Goal: Information Seeking & Learning: Learn about a topic

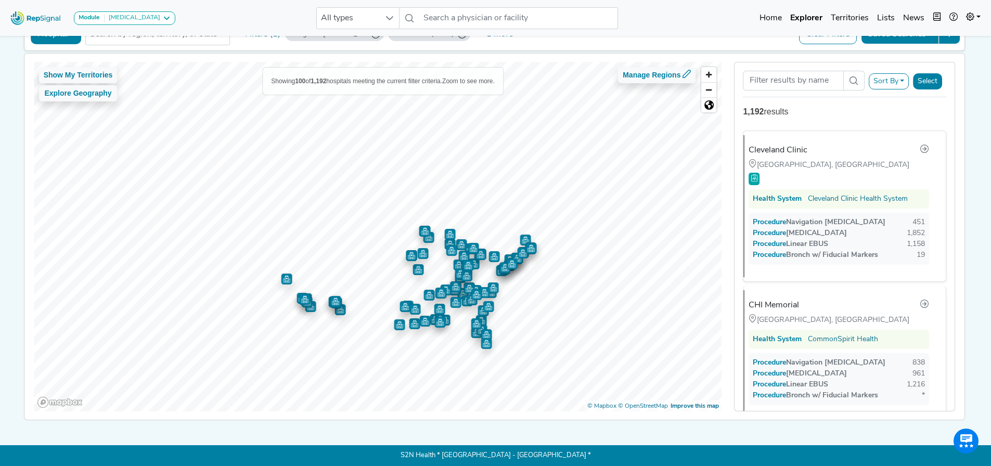
scroll to position [5980, 0]
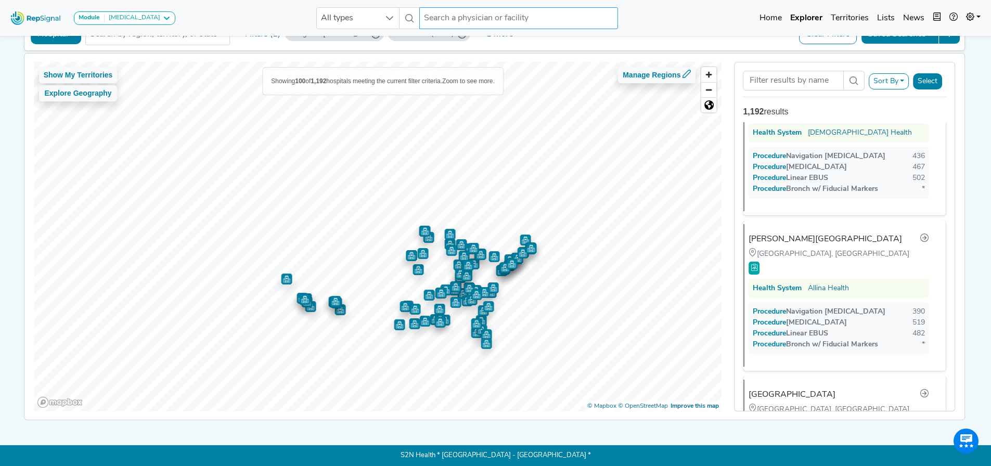
click at [444, 19] on input "text" at bounding box center [518, 18] width 199 height 22
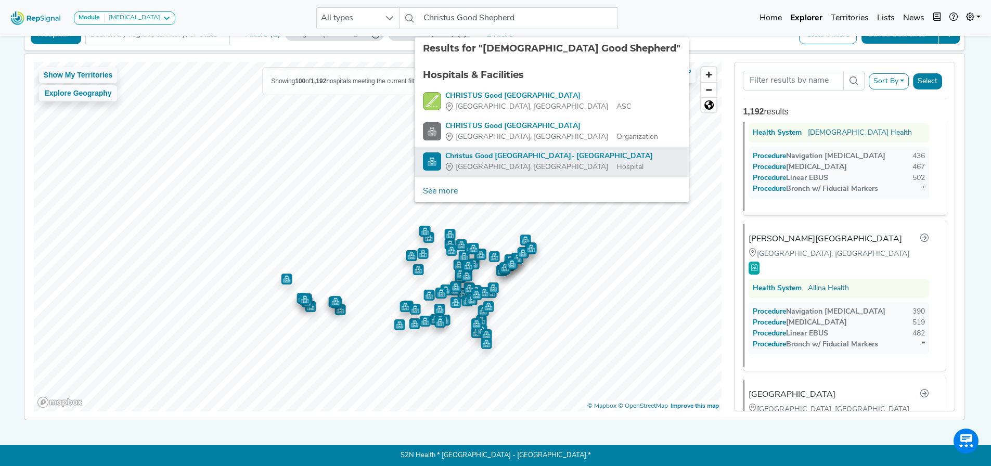
click at [557, 151] on div "Christus Good [GEOGRAPHIC_DATA]- [GEOGRAPHIC_DATA]" at bounding box center [548, 156] width 207 height 11
type input "Christus Good [GEOGRAPHIC_DATA]- [GEOGRAPHIC_DATA]"
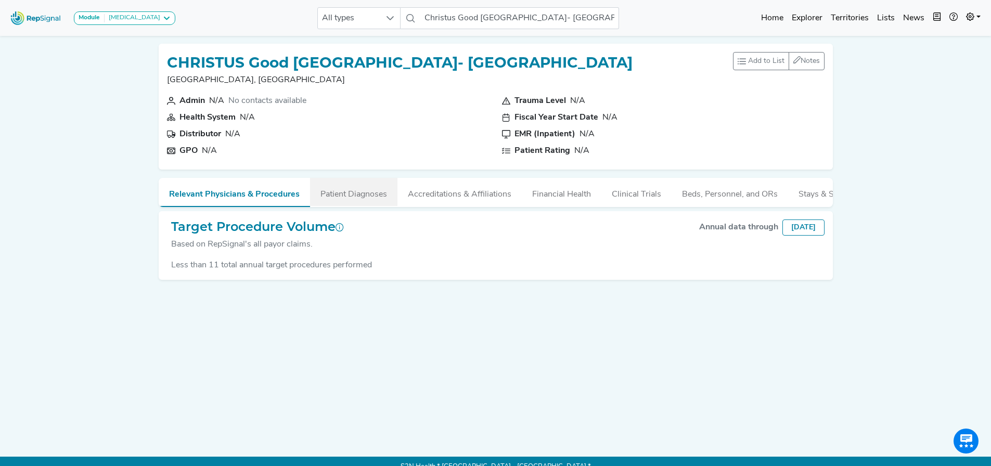
click at [340, 188] on button "Patient Diagnoses" at bounding box center [353, 192] width 87 height 28
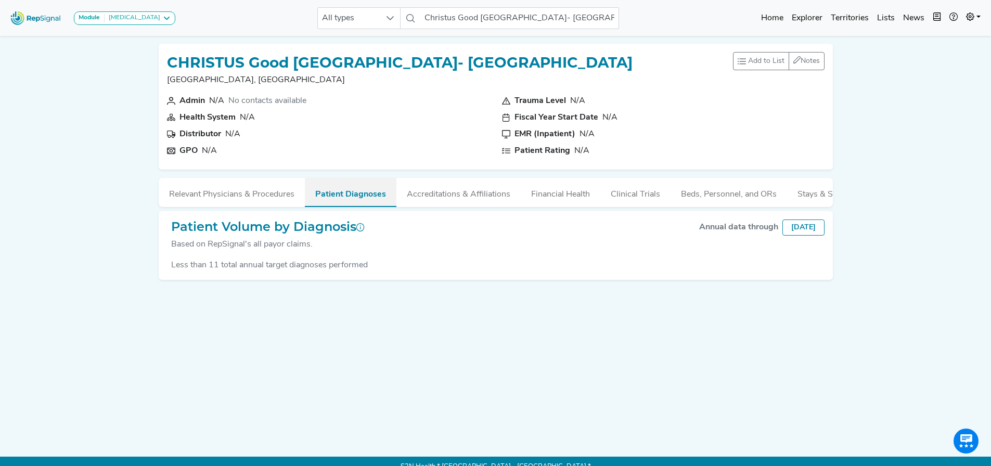
click at [345, 193] on button "Patient Diagnoses" at bounding box center [351, 192] width 92 height 29
click at [426, 191] on button "Accreditations & Affiliations" at bounding box center [458, 192] width 124 height 28
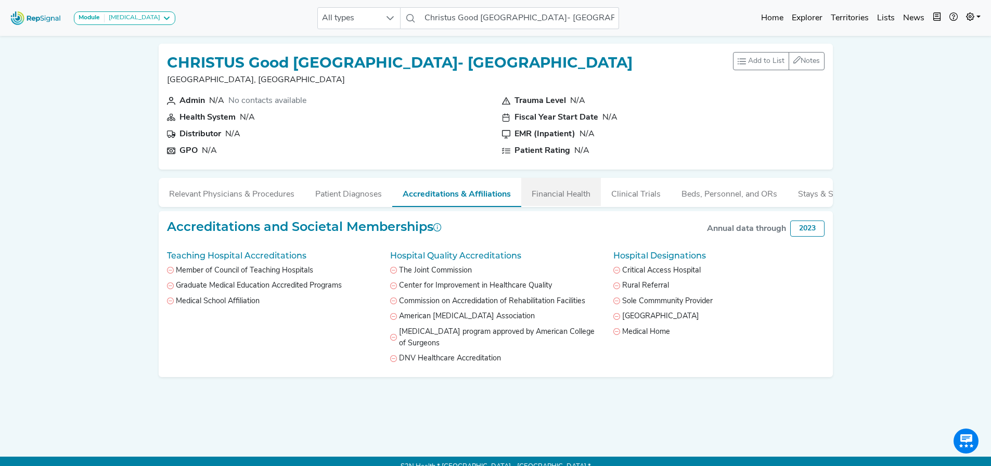
click at [538, 191] on button "Financial Health" at bounding box center [561, 192] width 80 height 28
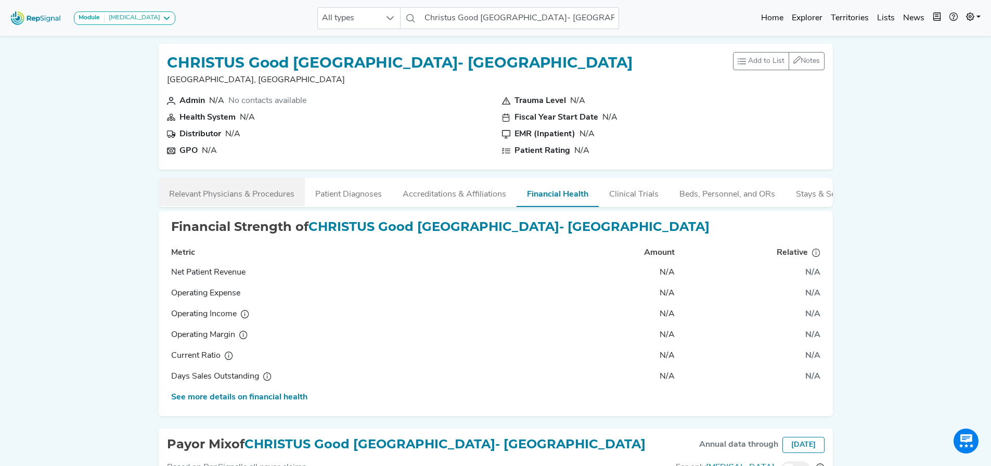
click at [250, 189] on button "Relevant Physicians & Procedures" at bounding box center [232, 192] width 146 height 28
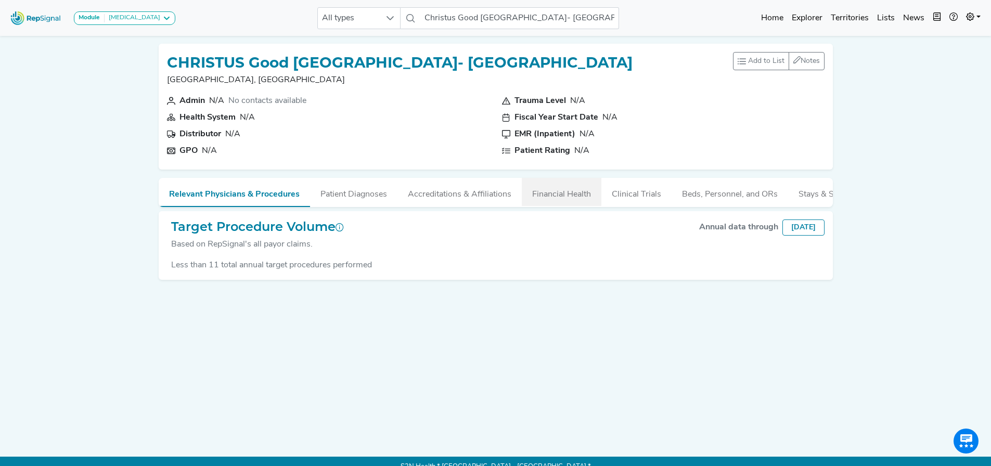
click at [577, 197] on button "Financial Health" at bounding box center [562, 192] width 80 height 28
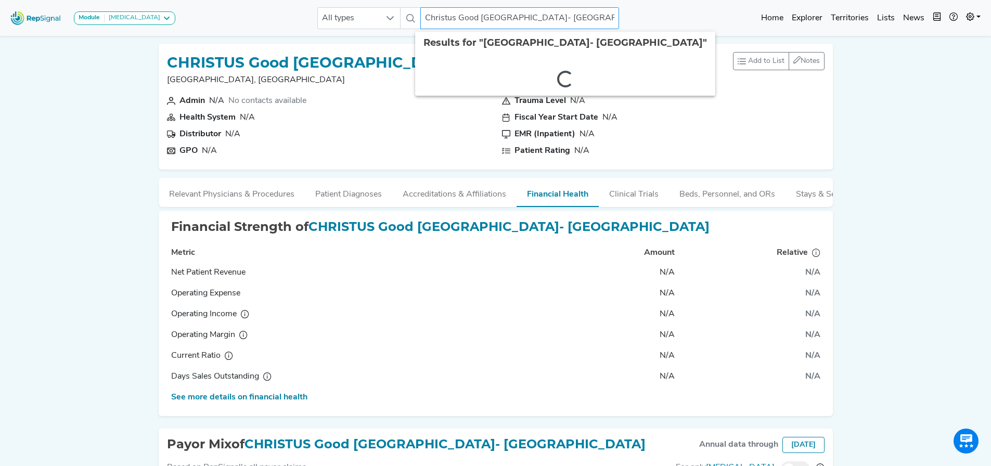
click at [514, 19] on input "Christus Good [GEOGRAPHIC_DATA]- [GEOGRAPHIC_DATA]" at bounding box center [519, 18] width 199 height 22
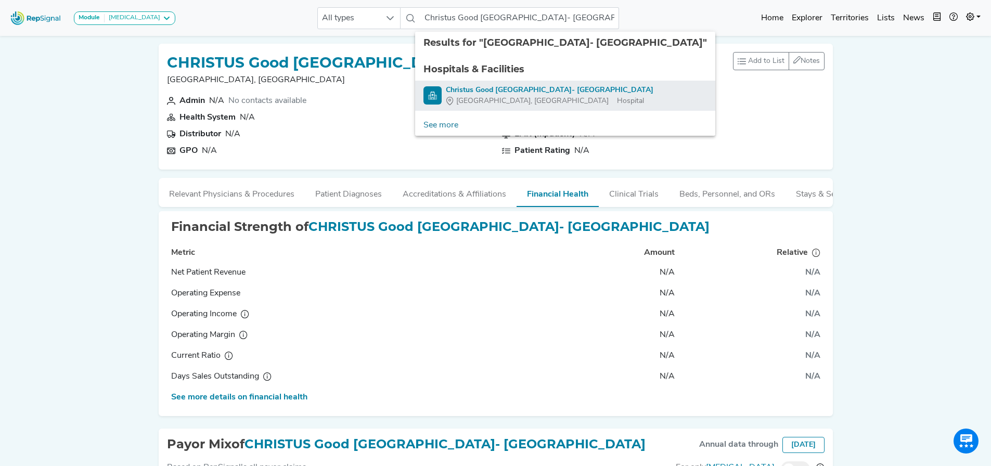
click at [483, 98] on span "[GEOGRAPHIC_DATA], [GEOGRAPHIC_DATA]" at bounding box center [532, 101] width 152 height 11
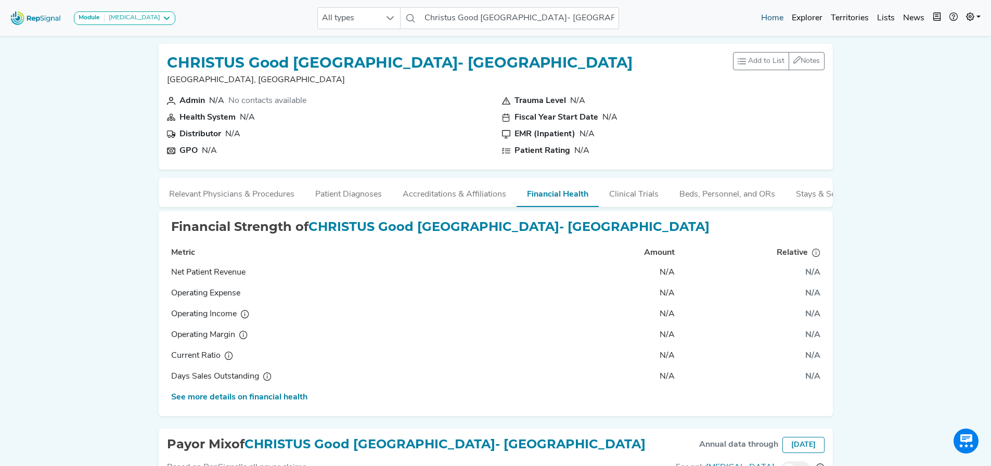
click at [780, 19] on link "Home" at bounding box center [772, 18] width 31 height 21
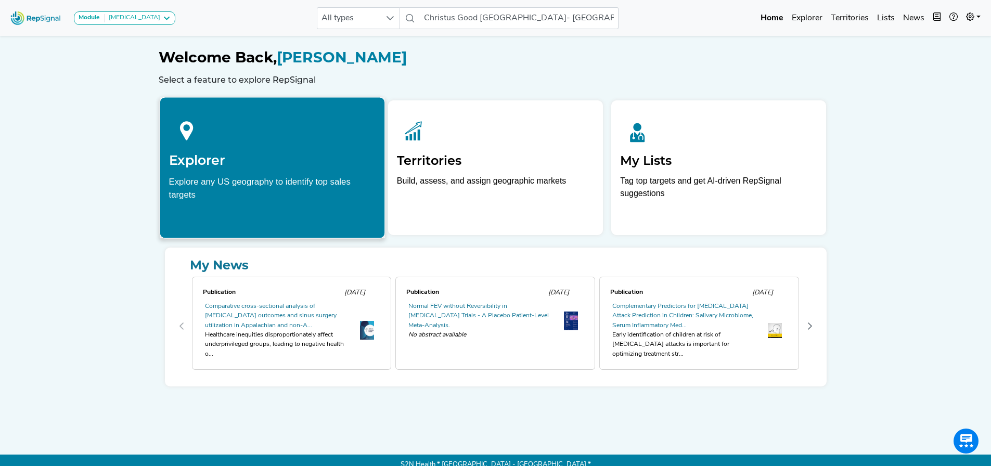
click at [269, 181] on div "Explore any US geography to identify top sales targets" at bounding box center [271, 188] width 207 height 26
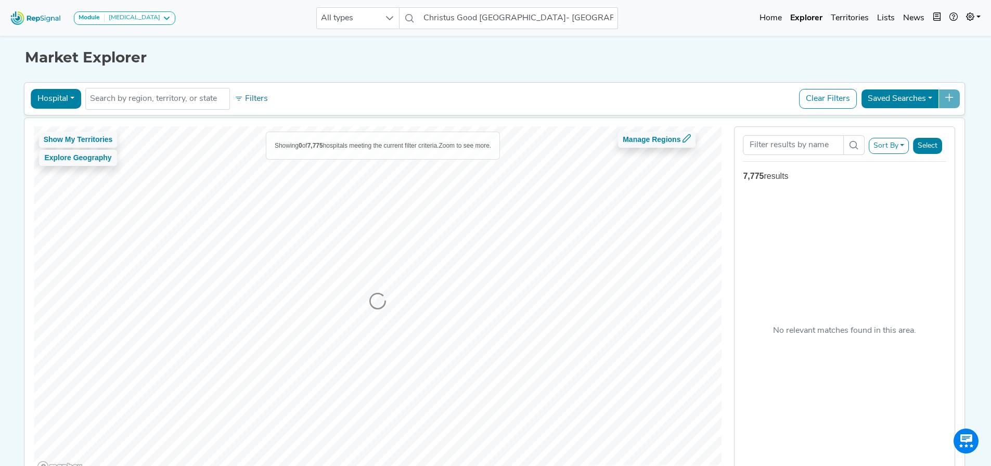
click at [195, 97] on input "text" at bounding box center [157, 99] width 135 height 12
click at [136, 105] on li at bounding box center [157, 98] width 135 height 17
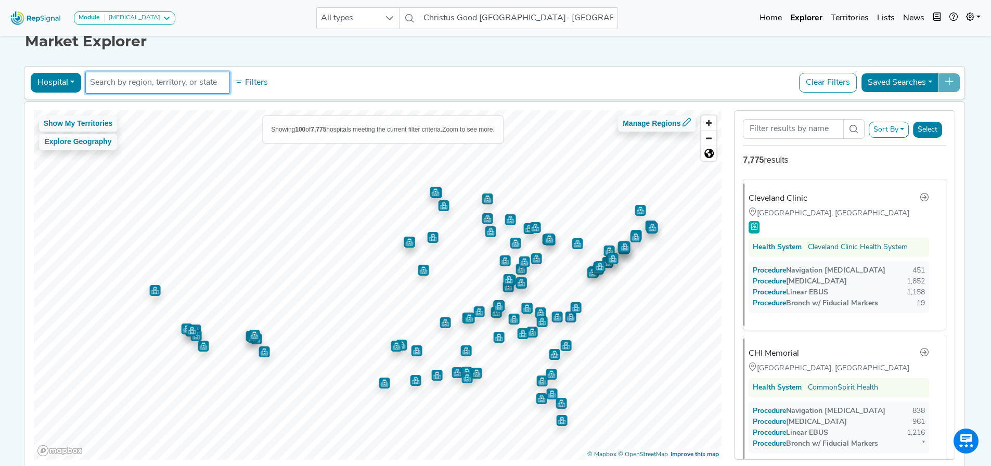
scroll to position [3, 0]
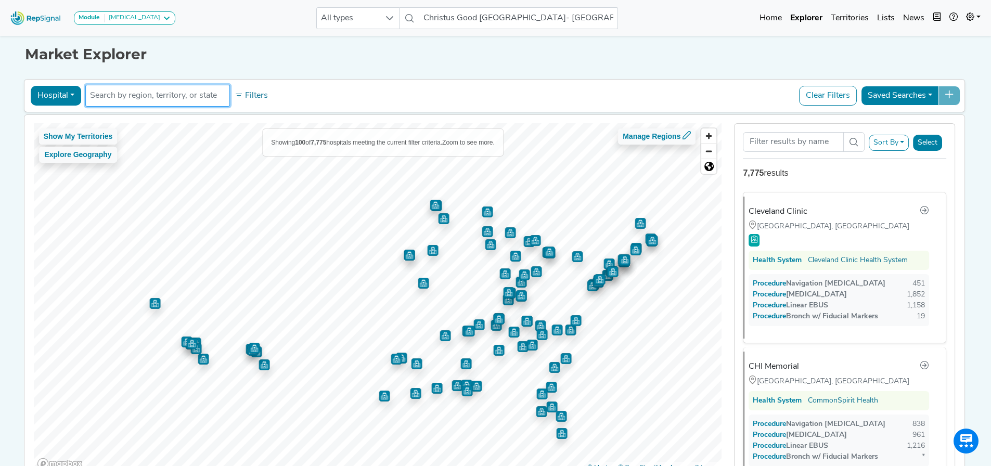
click at [155, 92] on input "text" at bounding box center [157, 95] width 135 height 12
click at [206, 103] on li "Christus Good [PERSON_NAME]" at bounding box center [157, 95] width 135 height 17
drag, startPoint x: 179, startPoint y: 93, endPoint x: 70, endPoint y: 97, distance: 108.8
click at [70, 97] on div "Hospital Physician Hospital ASC Office Health System Christus Good [PERSON_NAME…" at bounding box center [495, 96] width 932 height 24
type input "[GEOGRAPHIC_DATA] [GEOGRAPHIC_DATA]"
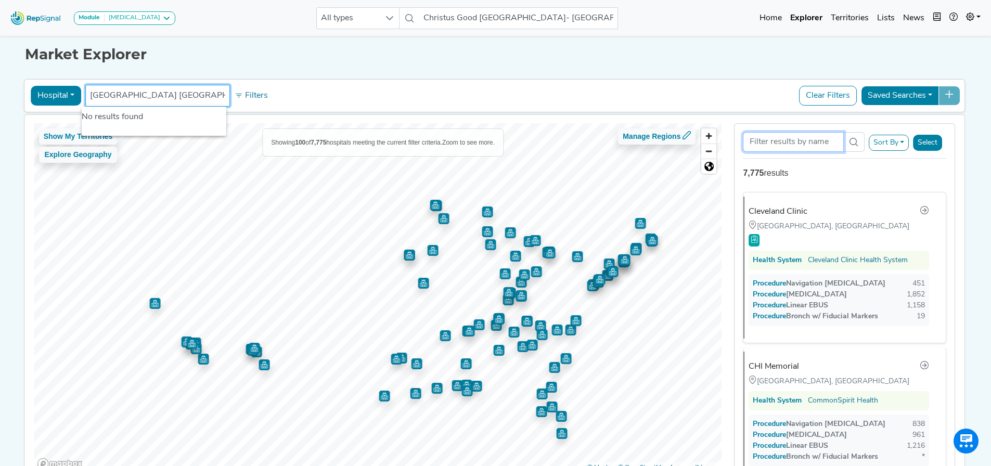
click at [773, 146] on input "Search Term" at bounding box center [793, 142] width 100 height 20
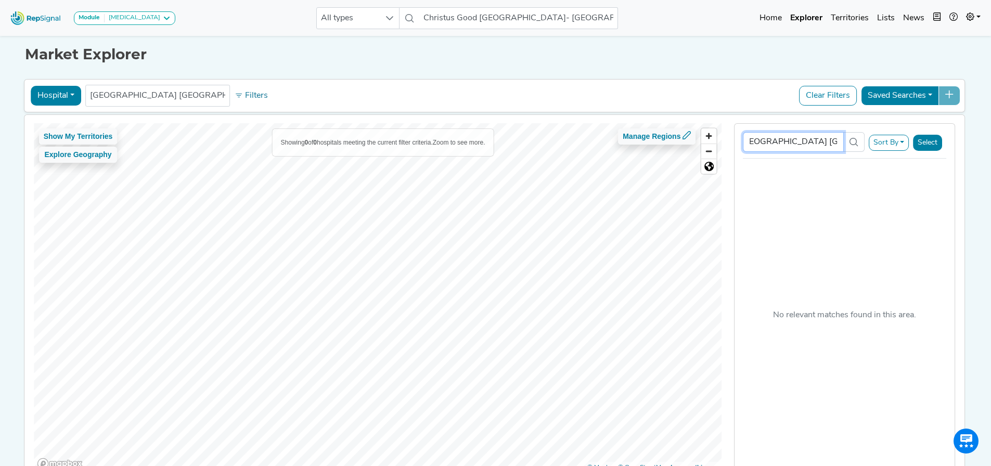
scroll to position [0, 12]
type input "[GEOGRAPHIC_DATA] [GEOGRAPHIC_DATA]"
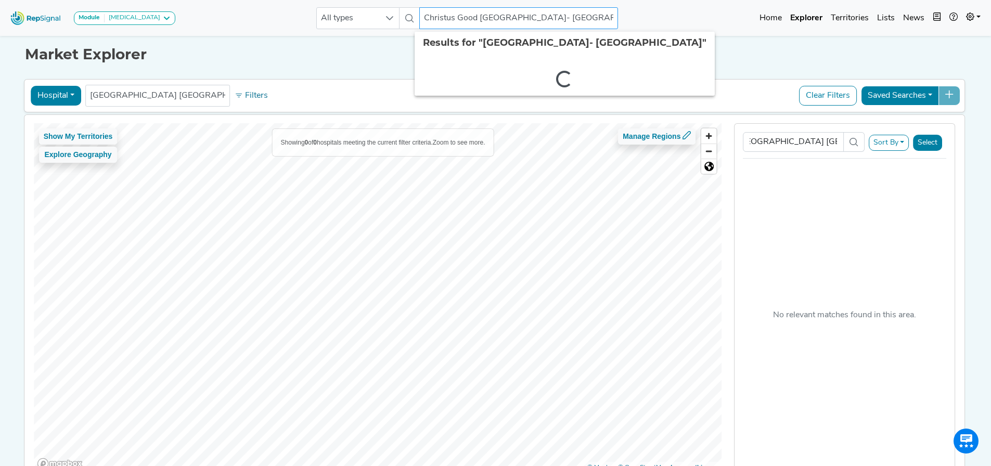
click at [572, 23] on input "Christus Good [GEOGRAPHIC_DATA]- [GEOGRAPHIC_DATA]" at bounding box center [518, 18] width 199 height 22
click at [591, 14] on input "Christus Good [GEOGRAPHIC_DATA]- [GEOGRAPHIC_DATA]" at bounding box center [518, 18] width 199 height 22
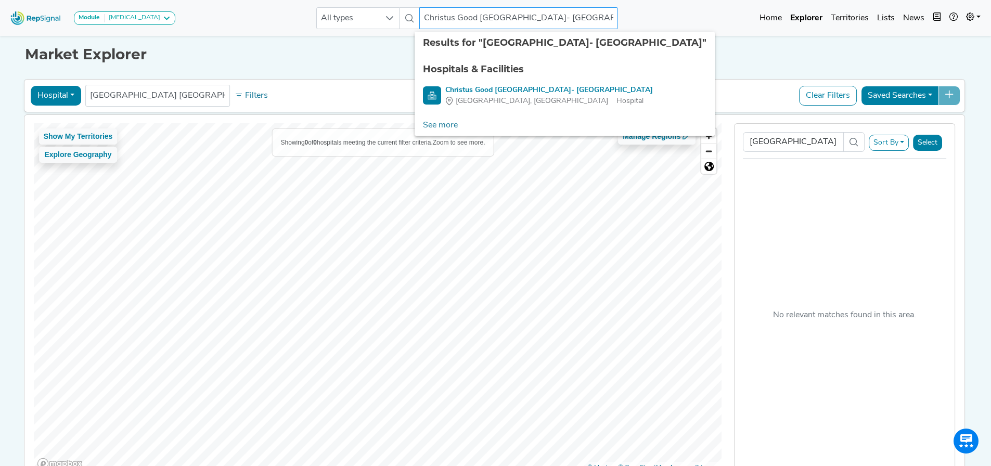
drag, startPoint x: 547, startPoint y: 14, endPoint x: 414, endPoint y: 12, distance: 132.1
click at [419, 14] on input "Christus Good [GEOGRAPHIC_DATA]- [GEOGRAPHIC_DATA]" at bounding box center [518, 18] width 199 height 22
click at [388, 19] on icon at bounding box center [389, 18] width 8 height 8
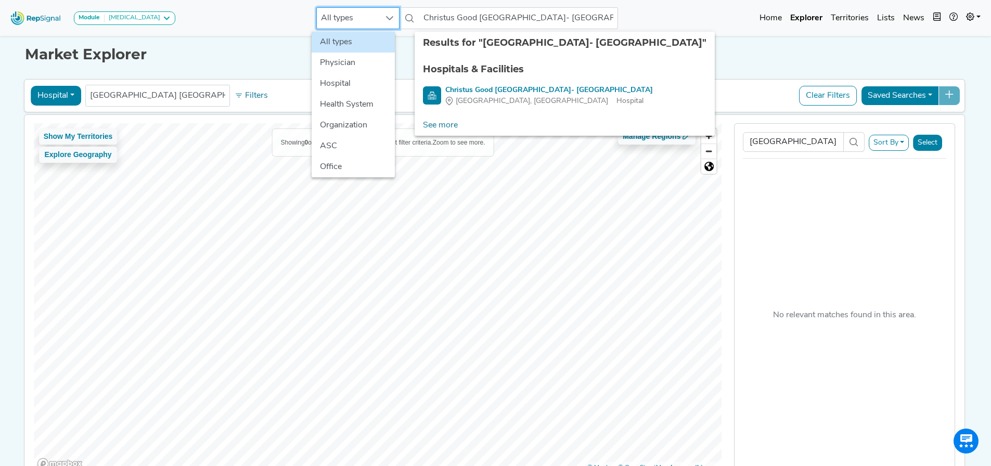
scroll to position [3, 8]
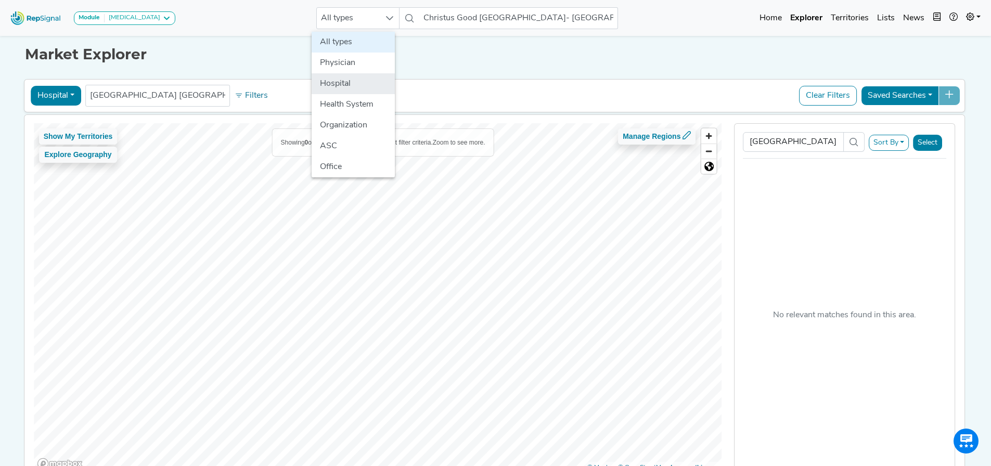
click at [362, 79] on li "Hospital" at bounding box center [352, 83] width 83 height 21
